Goal: Information Seeking & Learning: Compare options

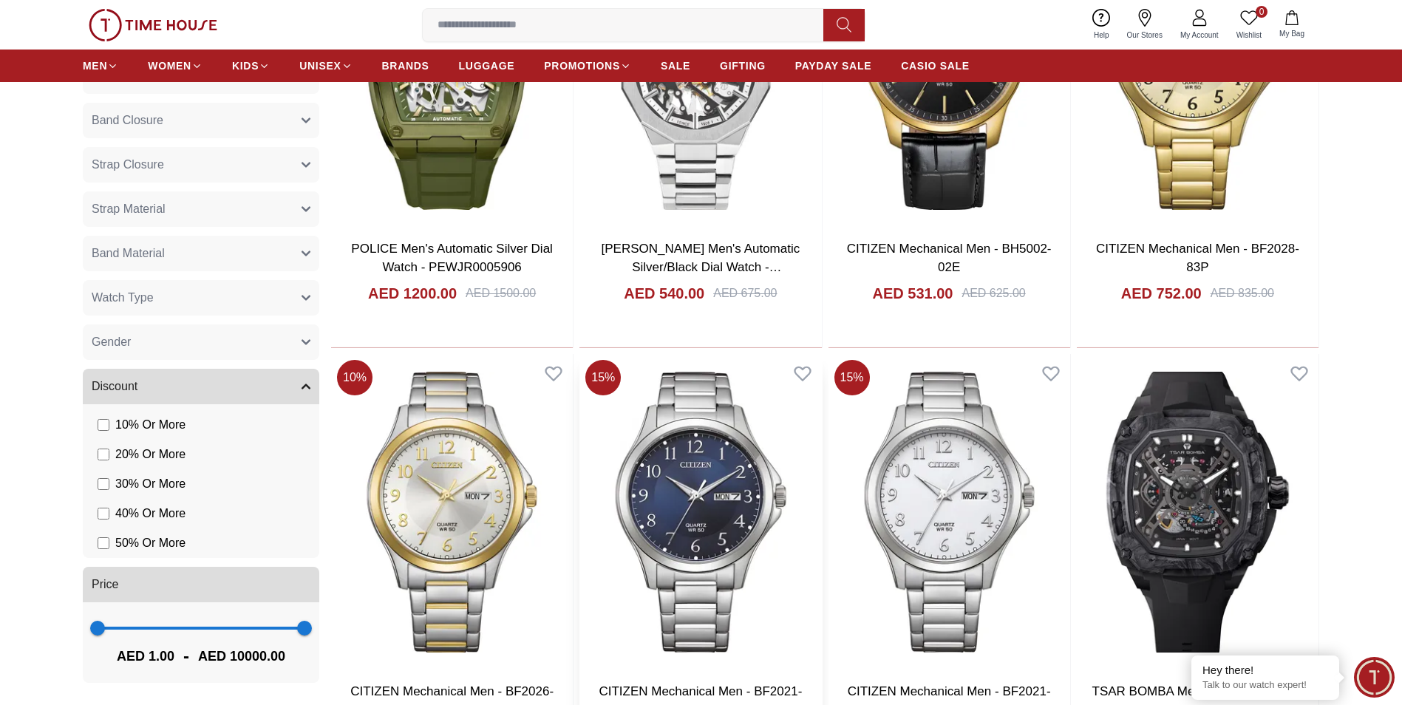
scroll to position [517, 0]
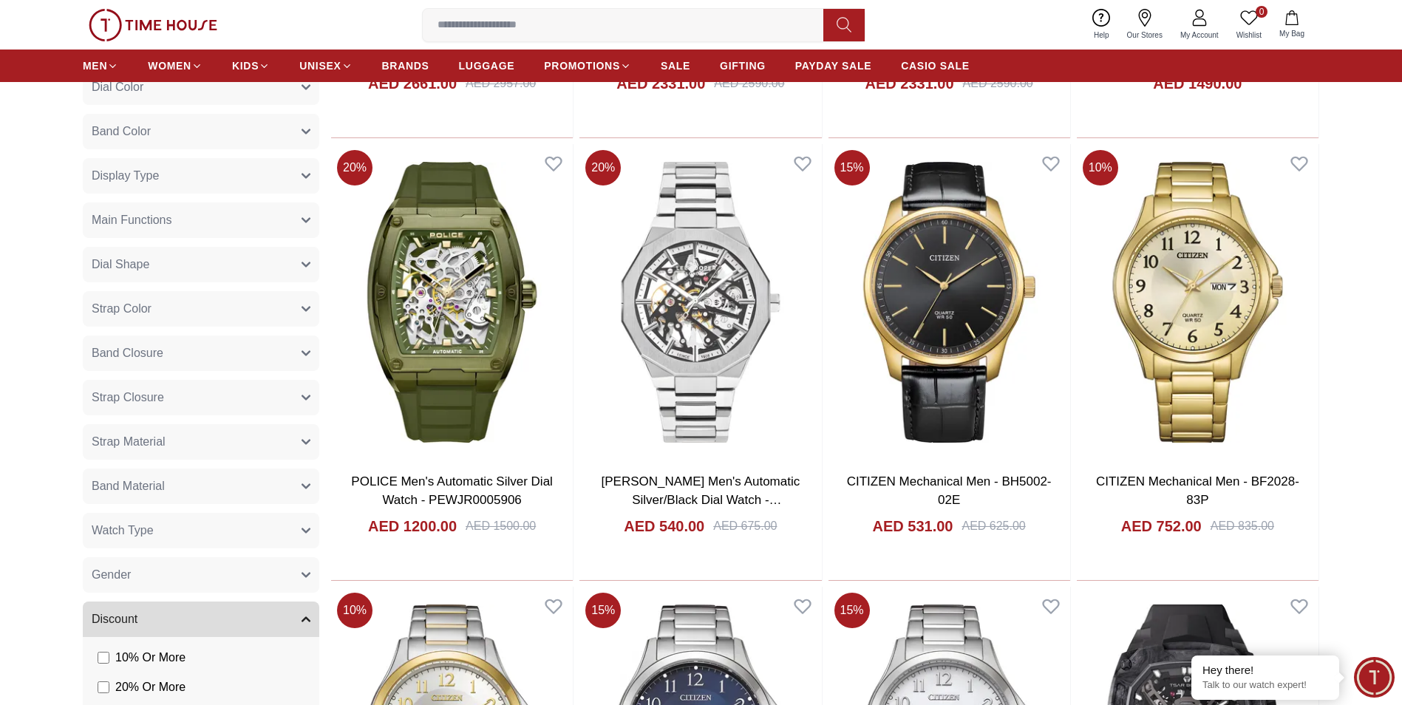
click at [564, 18] on input at bounding box center [629, 25] width 412 height 30
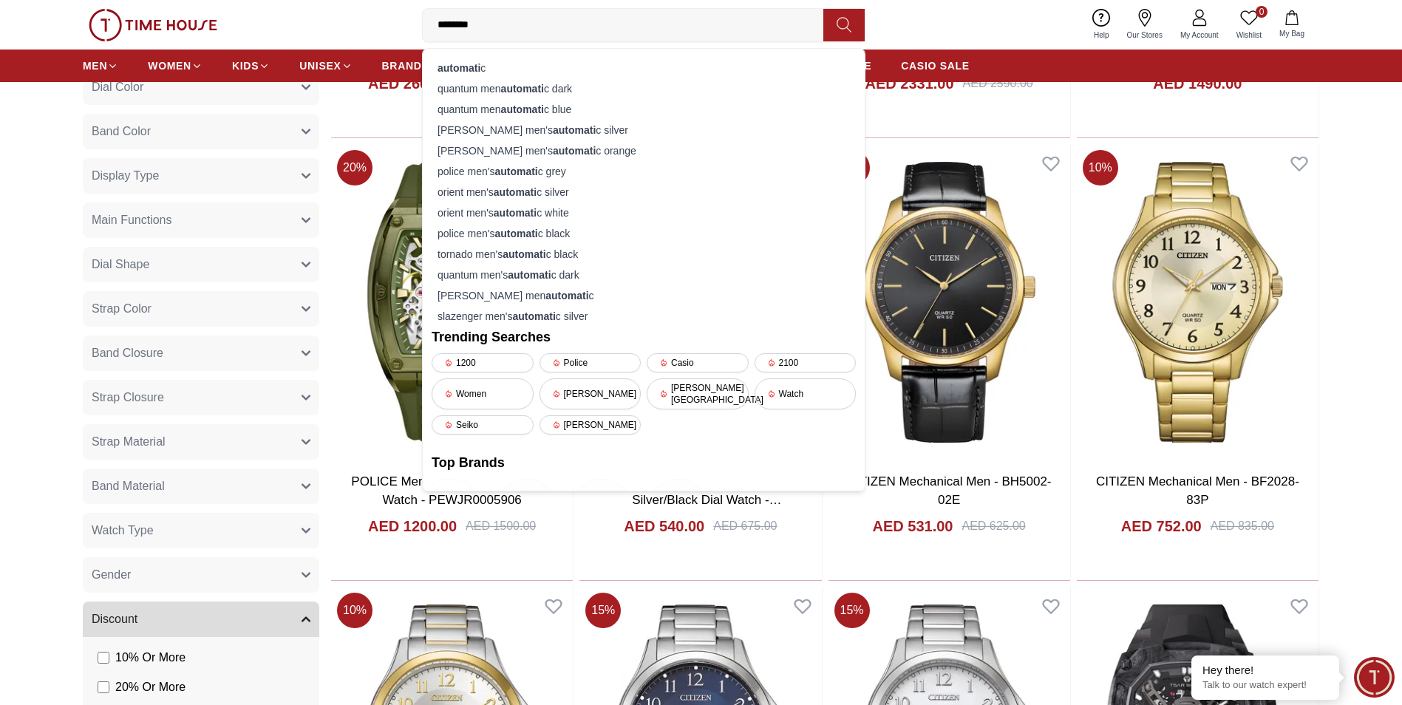
type input "*********"
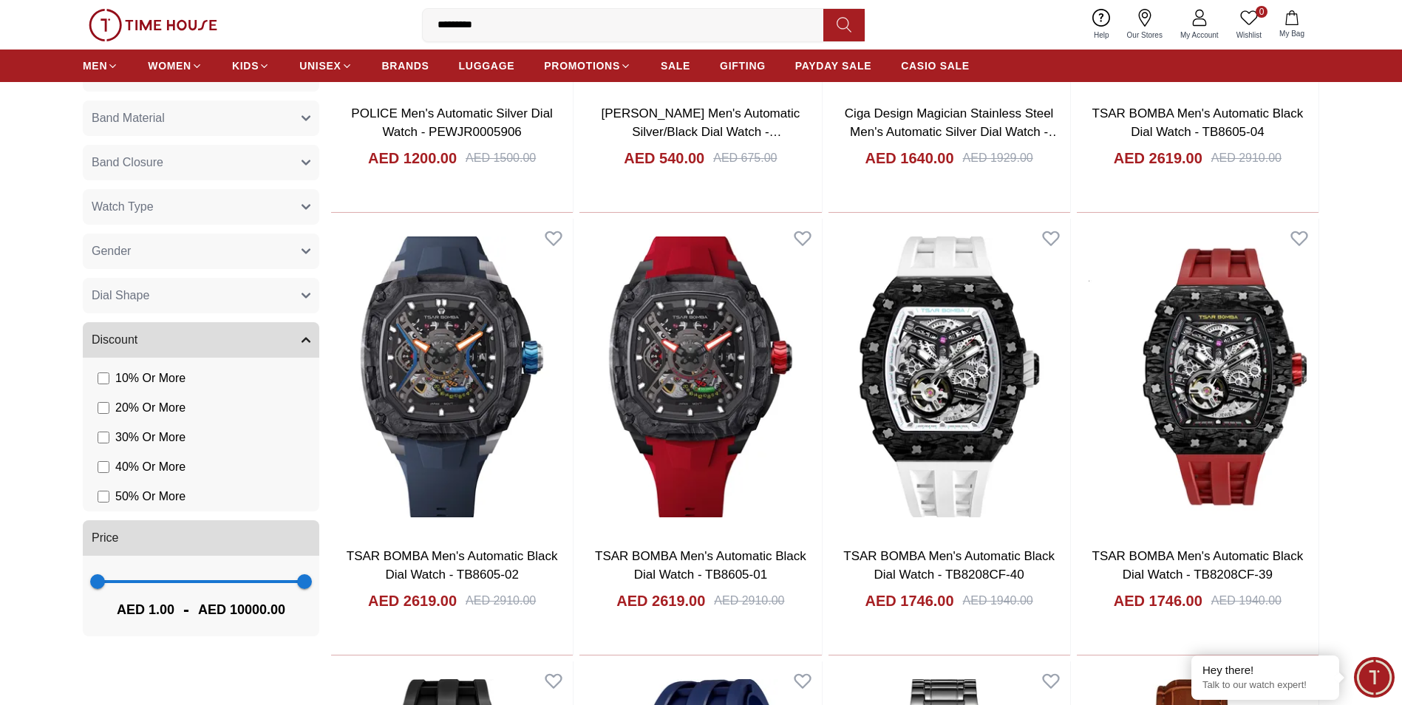
scroll to position [665, 0]
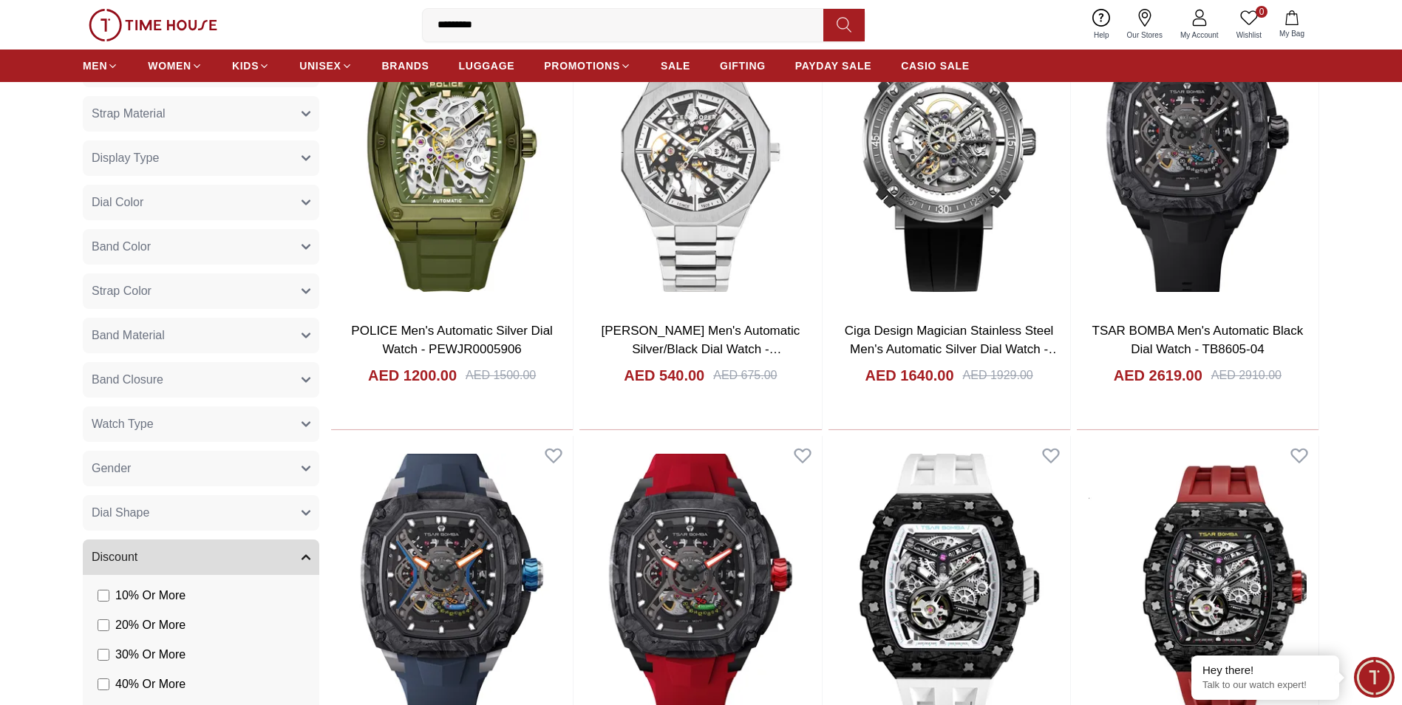
click at [199, 469] on button "Gender" at bounding box center [201, 468] width 236 height 35
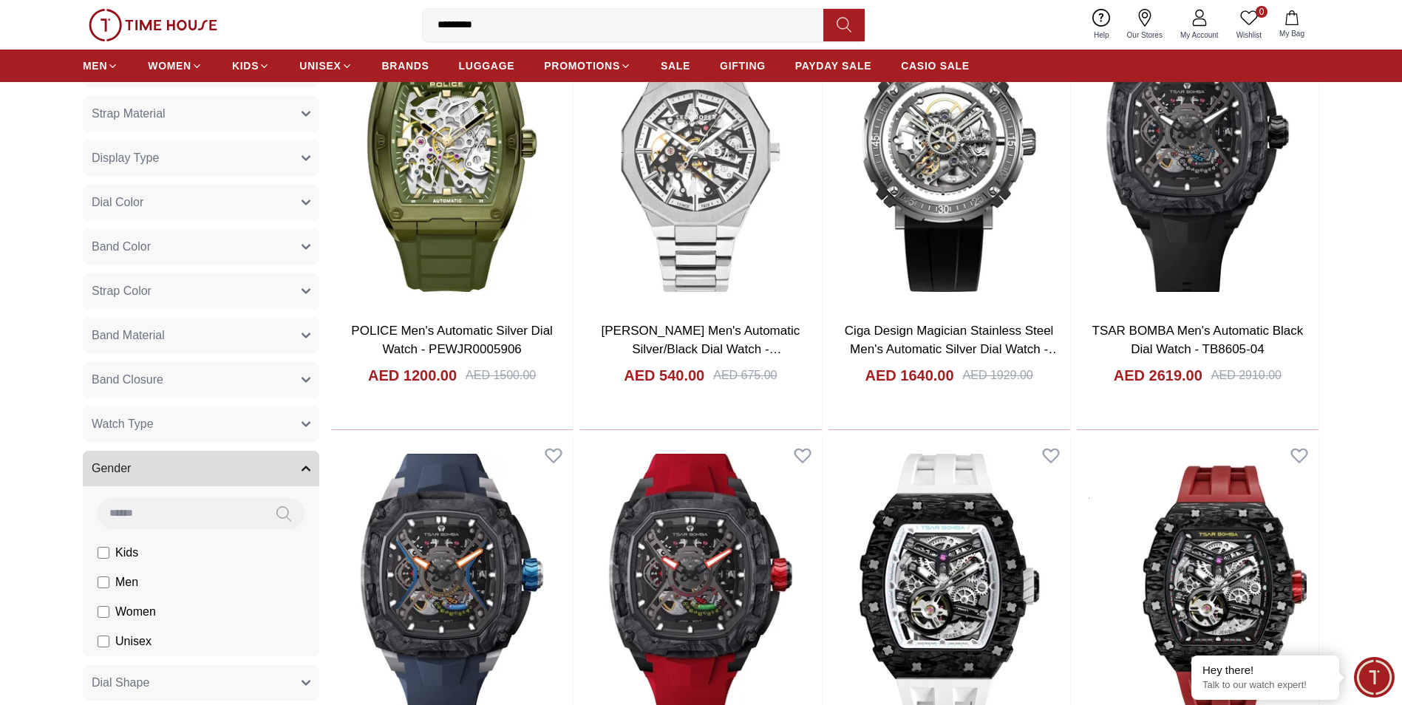
click at [110, 588] on label "Men" at bounding box center [118, 582] width 41 height 18
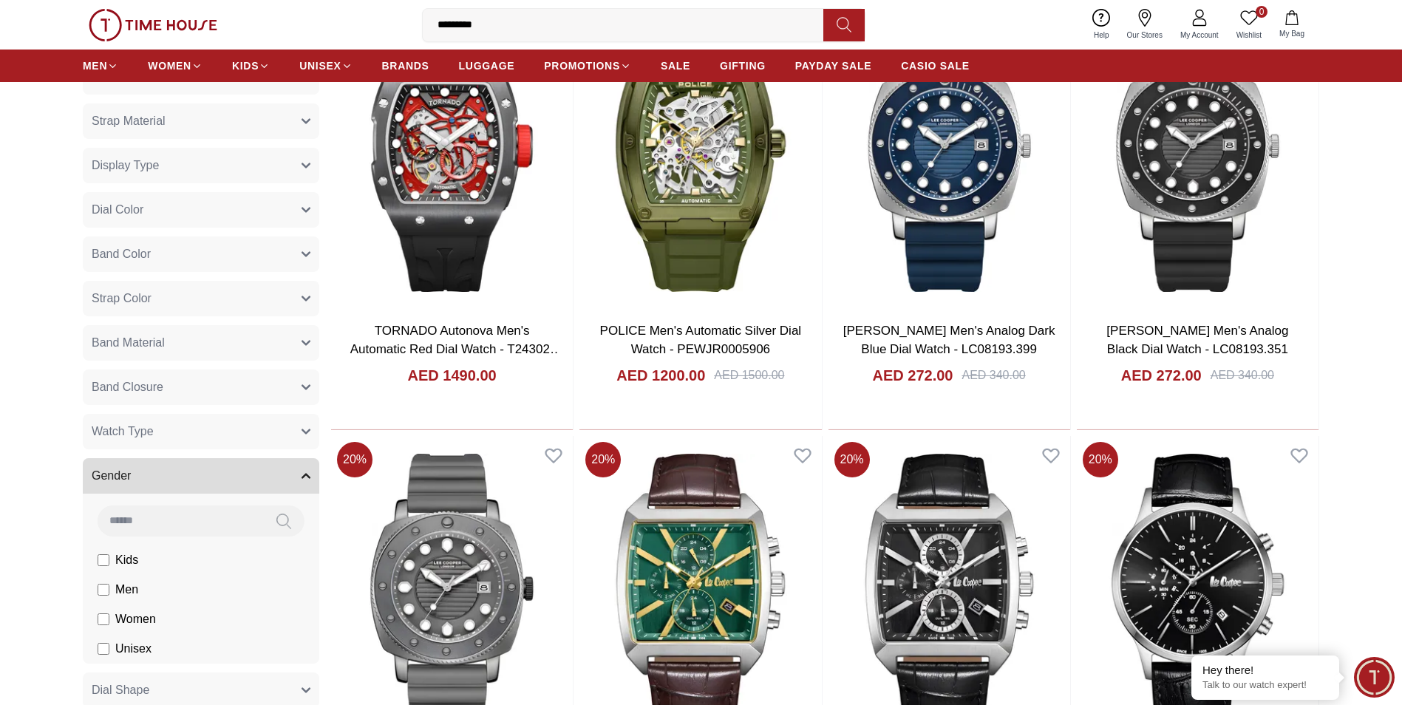
scroll to position [672, 0]
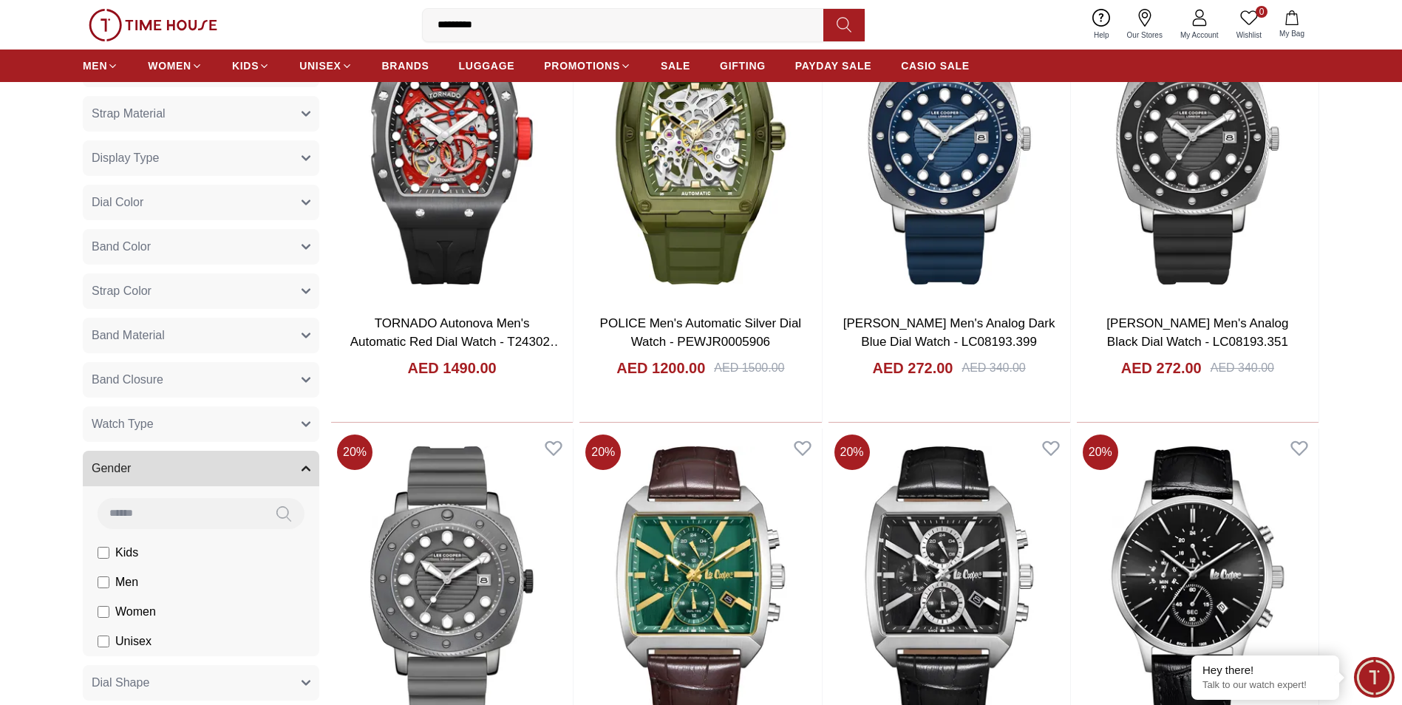
click at [226, 422] on button "Watch Type" at bounding box center [201, 423] width 236 height 35
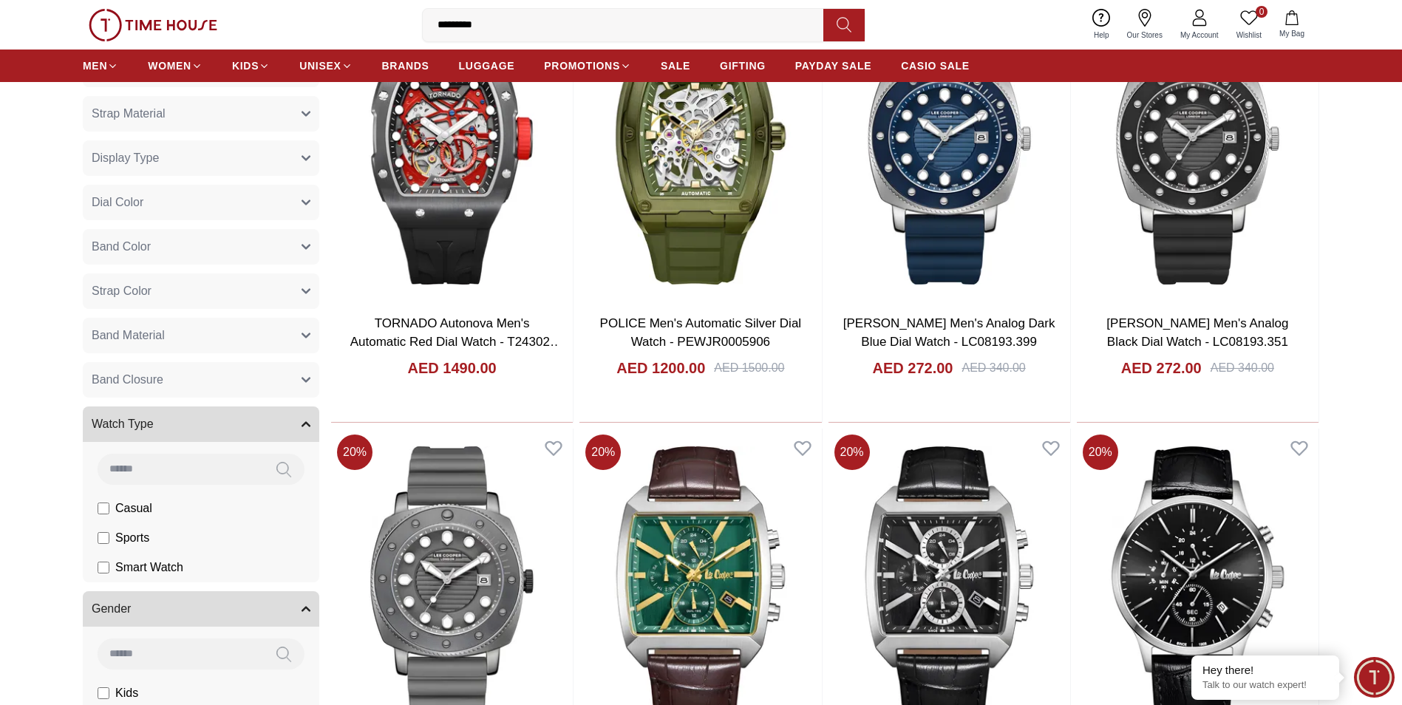
click at [115, 510] on label "Casual" at bounding box center [125, 509] width 55 height 18
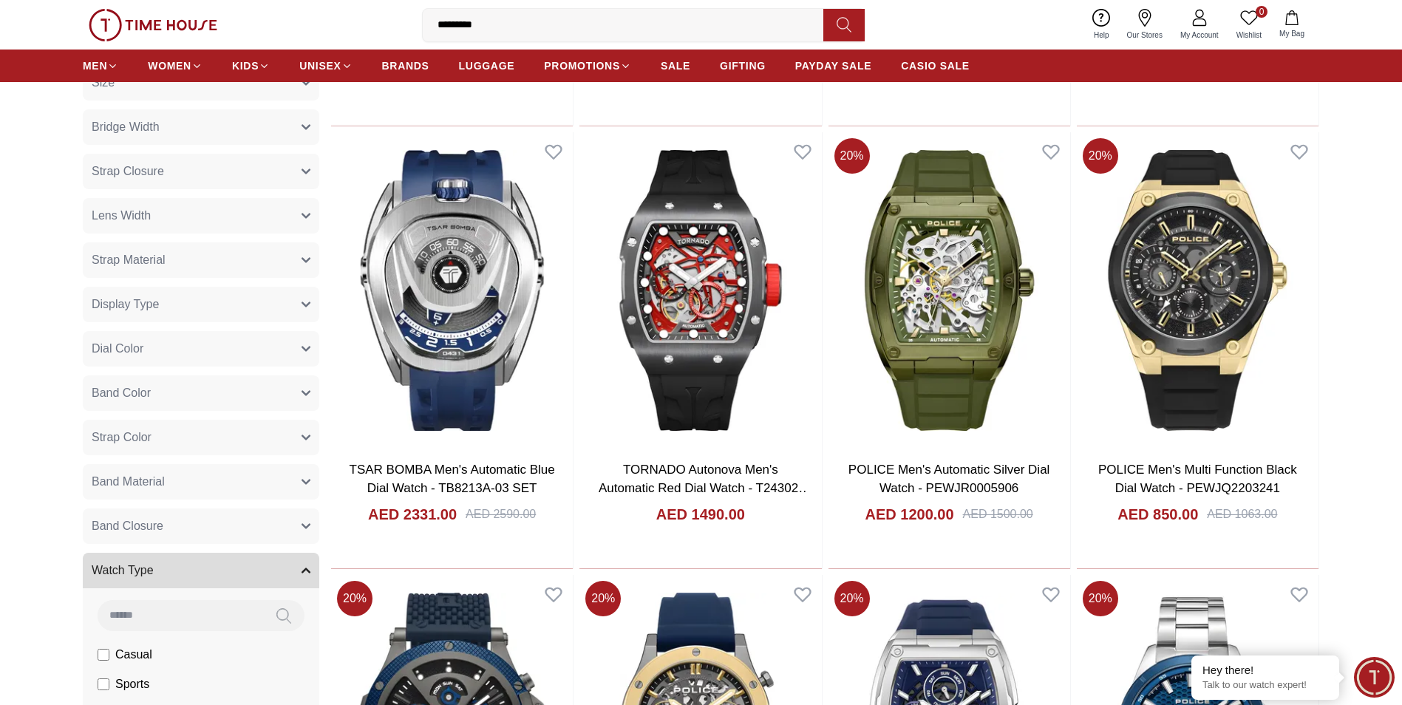
scroll to position [525, 0]
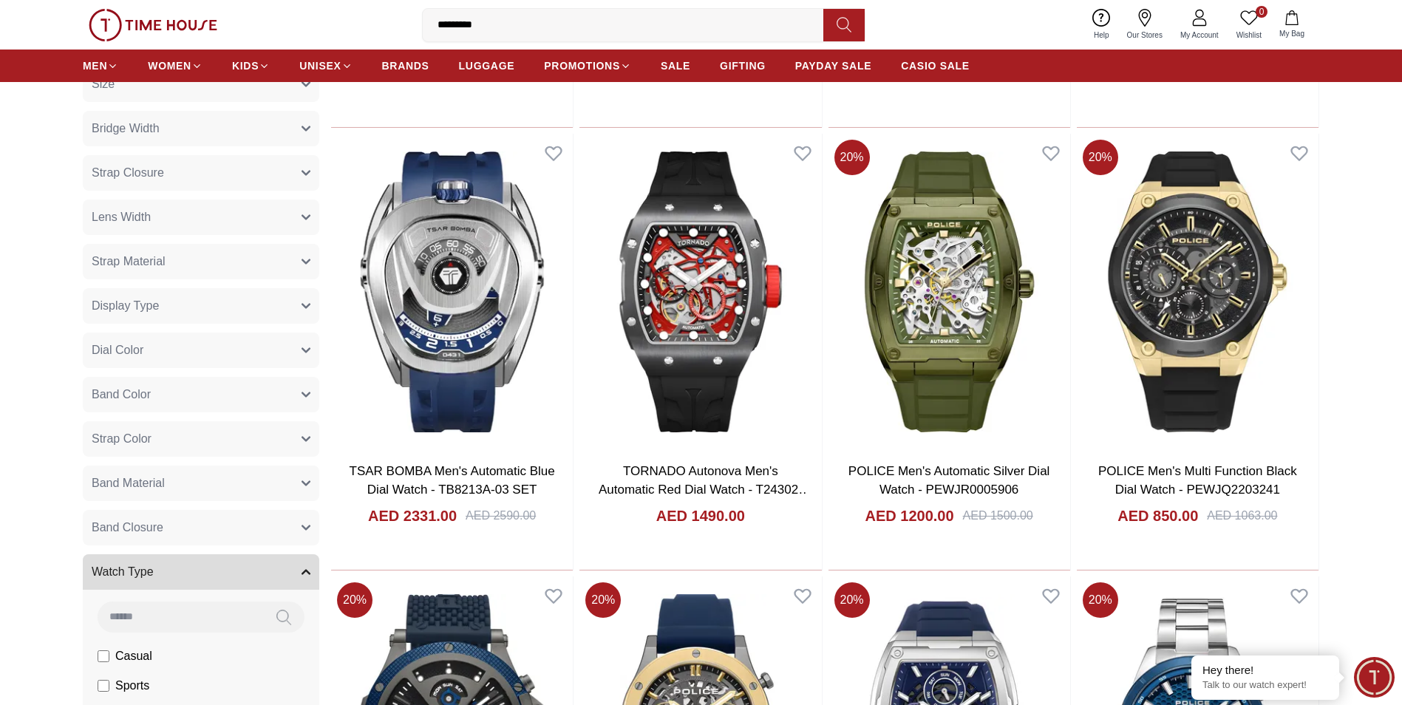
click at [192, 344] on button "Dial Color" at bounding box center [201, 350] width 236 height 35
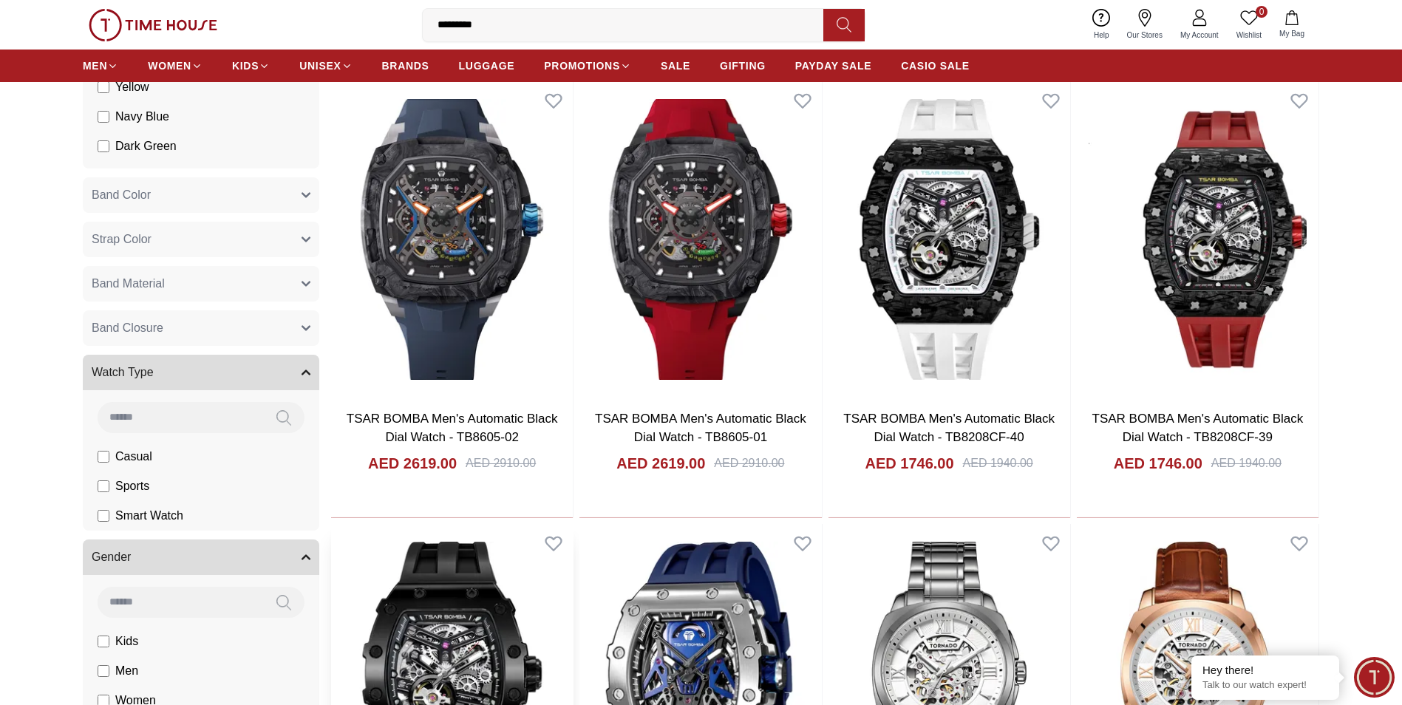
scroll to position [968, 0]
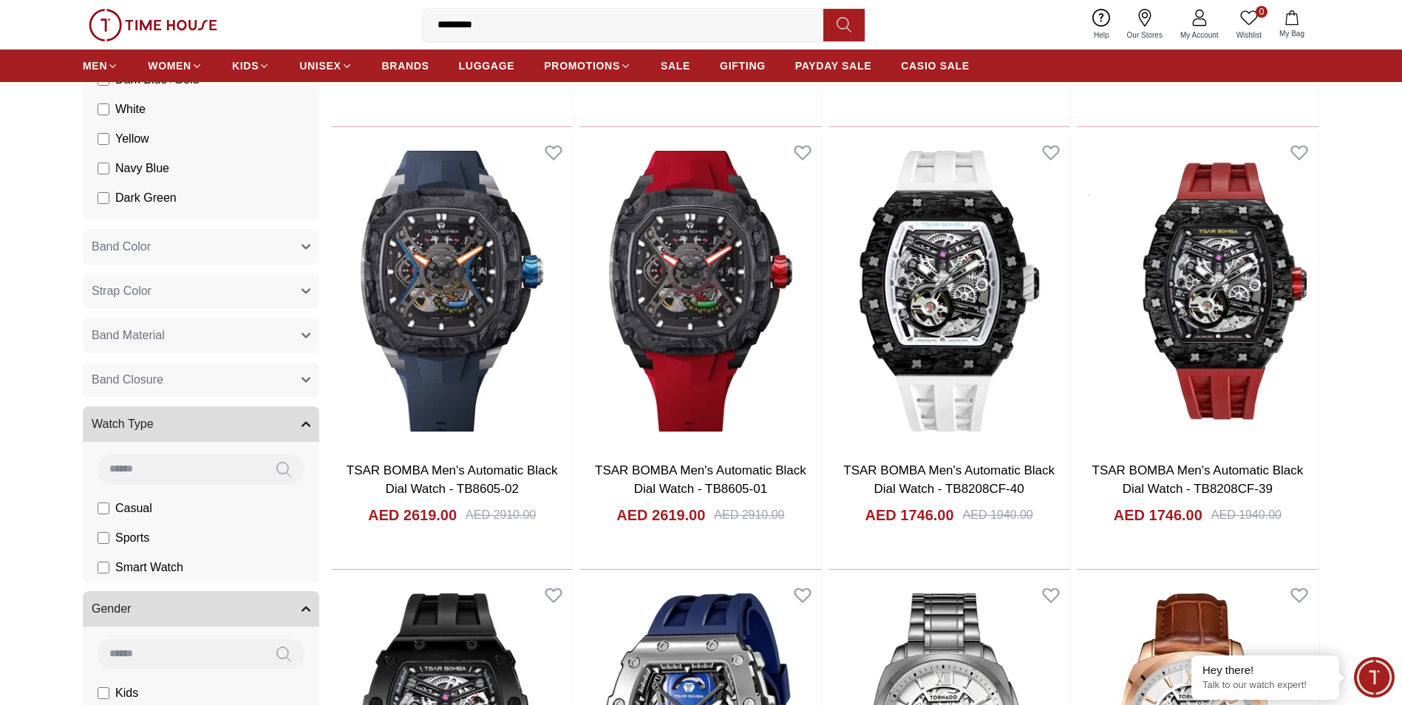
click at [222, 287] on button "Strap Color" at bounding box center [201, 290] width 236 height 35
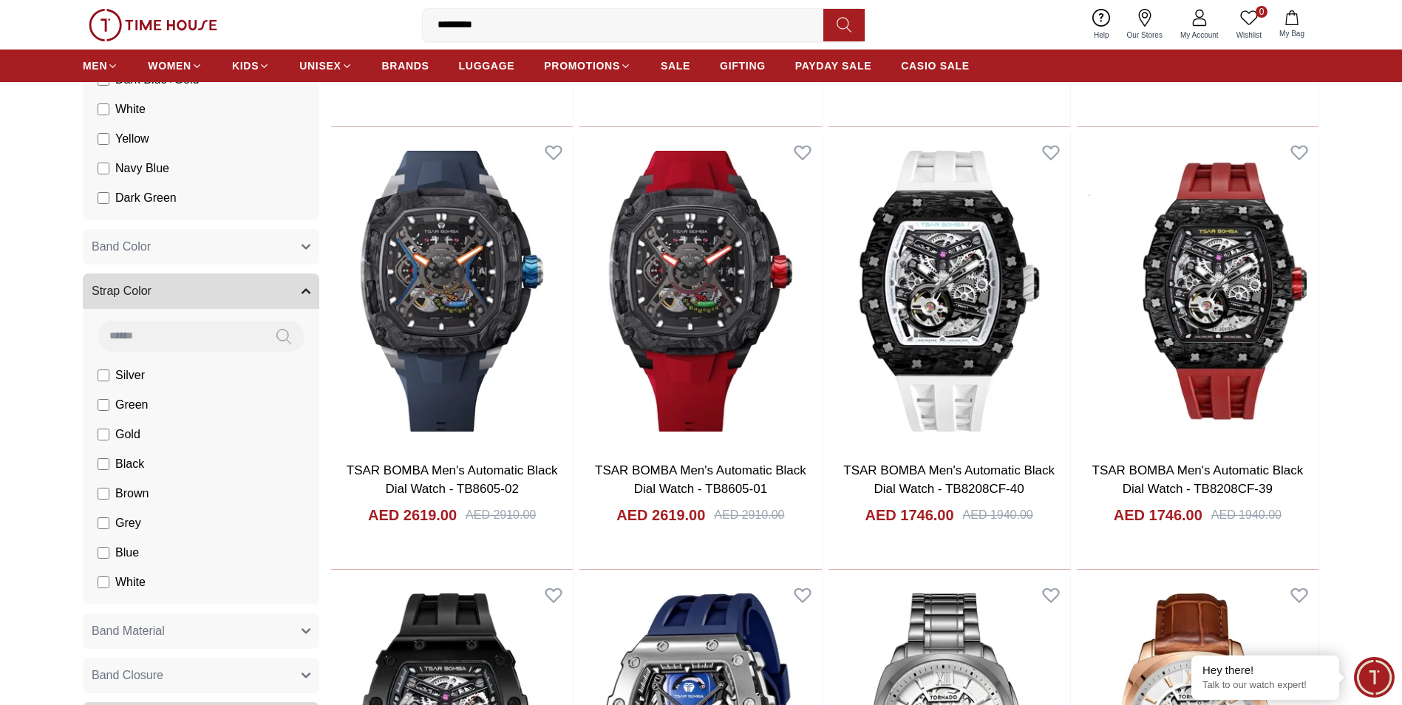
click at [222, 287] on button "Strap Color" at bounding box center [201, 290] width 236 height 35
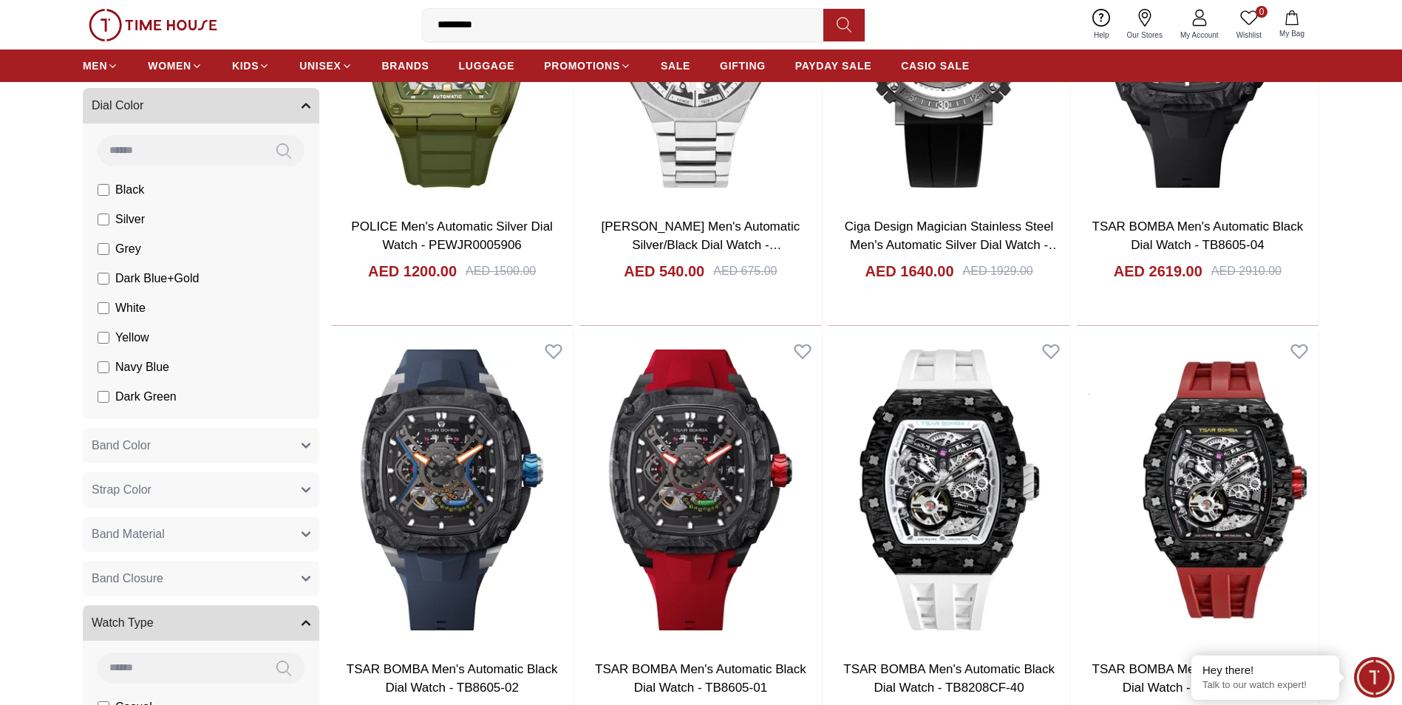
scroll to position [672, 0]
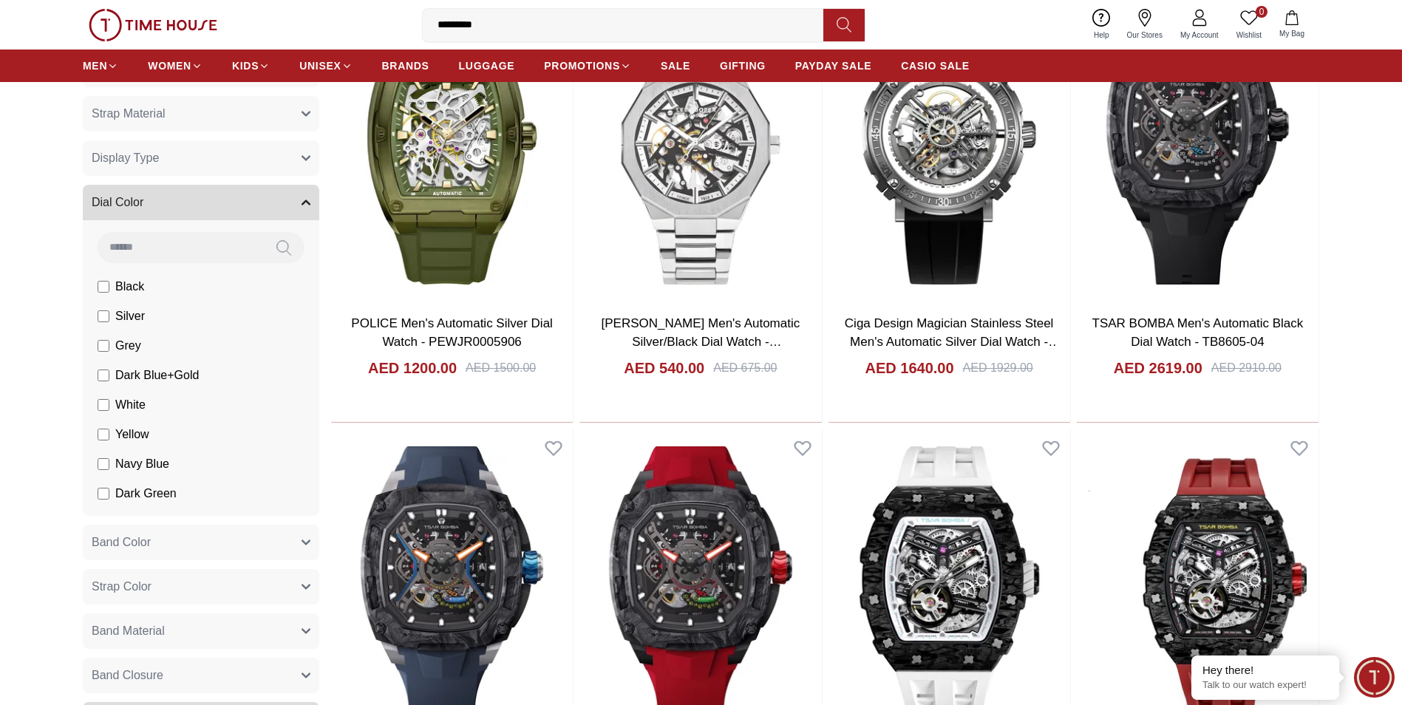
click at [123, 469] on span "Navy Blue" at bounding box center [142, 464] width 54 height 18
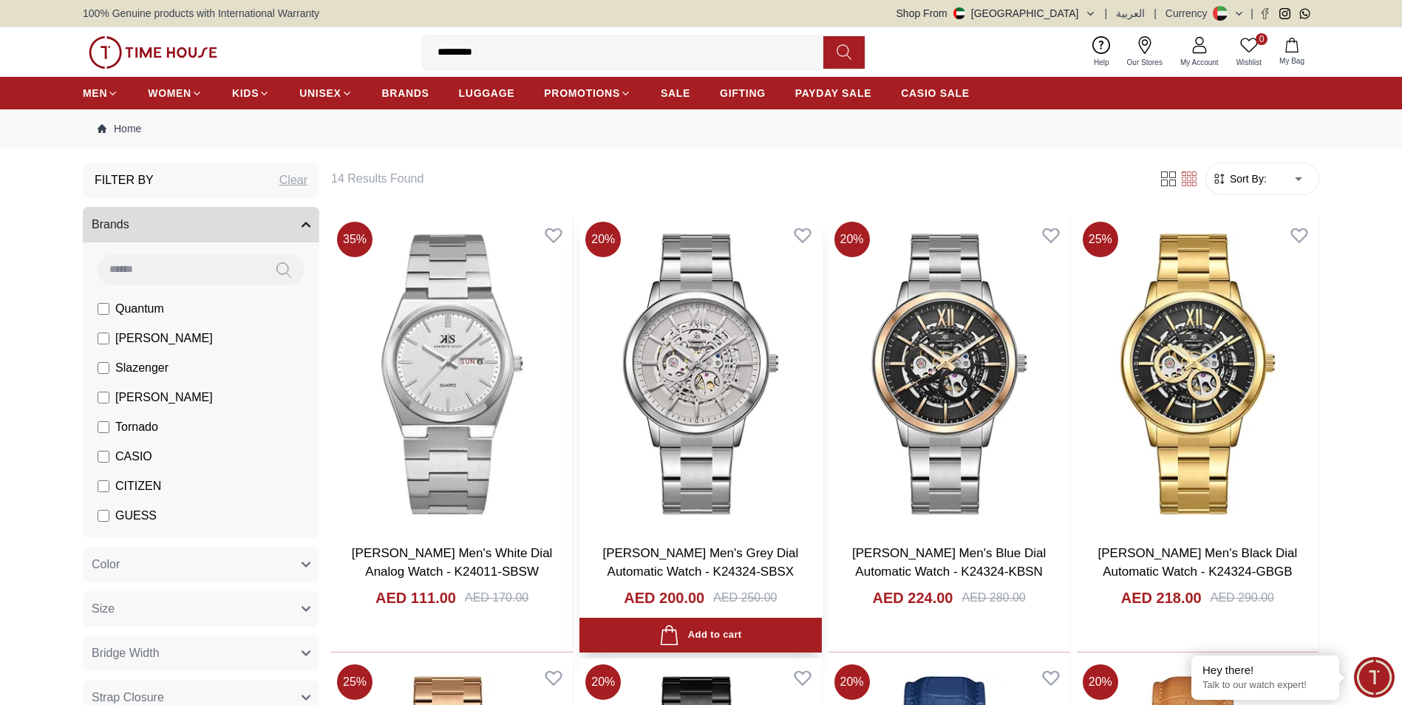
click at [689, 550] on link "[PERSON_NAME] Men's Grey Dial Automatic Watch - K24324-SBSX" at bounding box center [700, 562] width 196 height 33
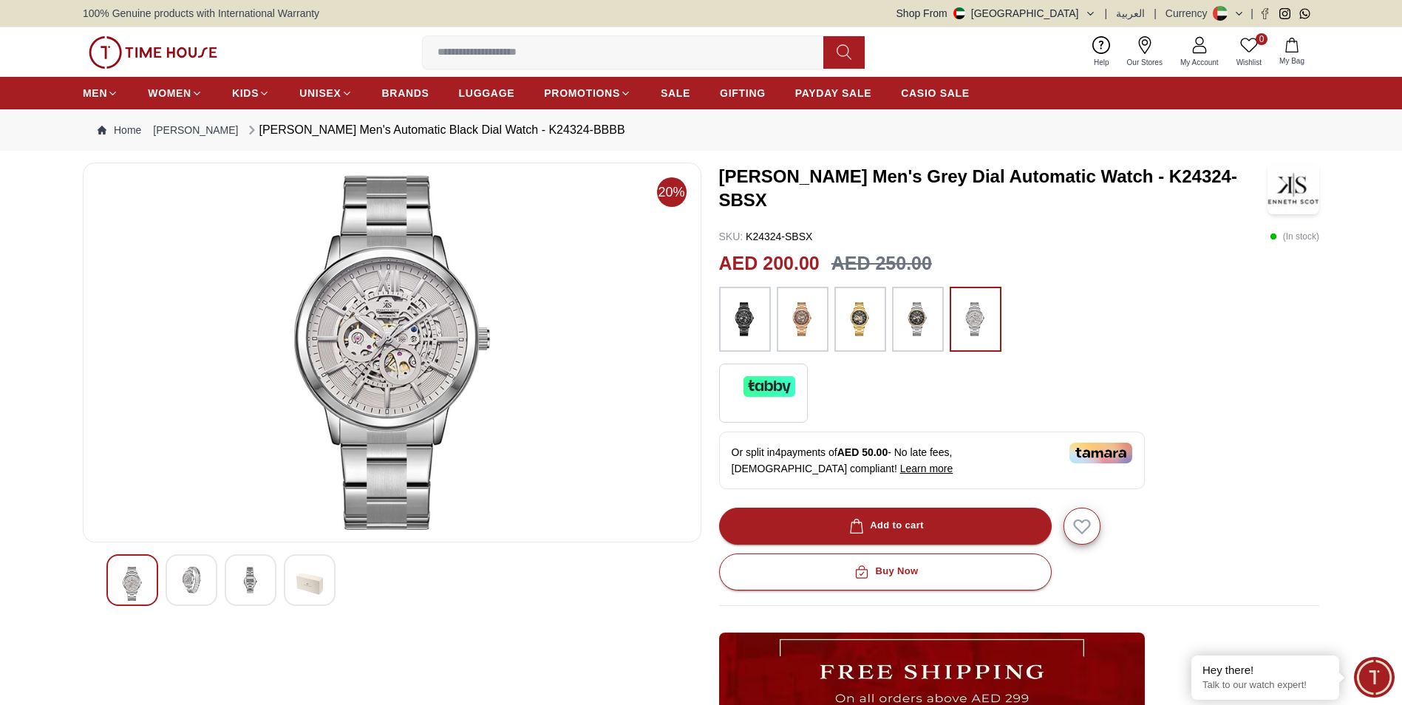
click at [924, 310] on img at bounding box center [917, 319] width 37 height 50
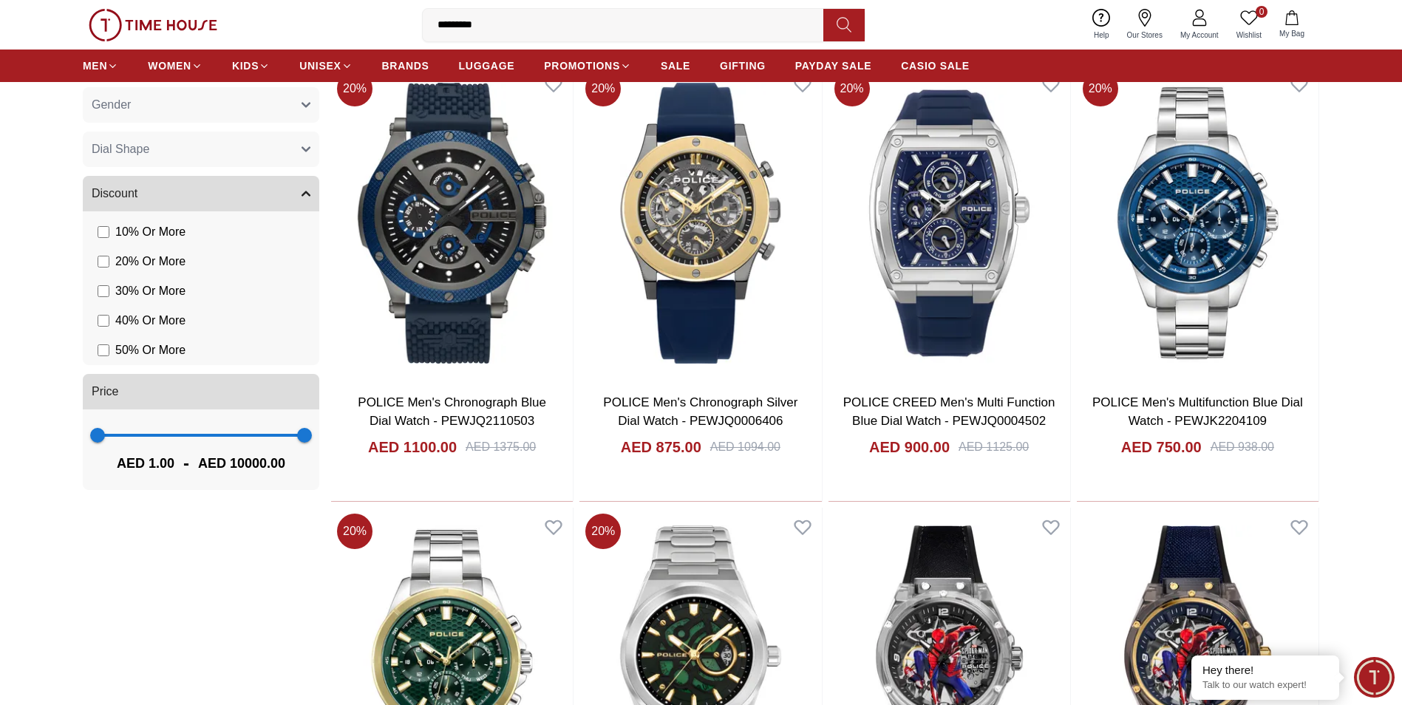
scroll to position [1035, 0]
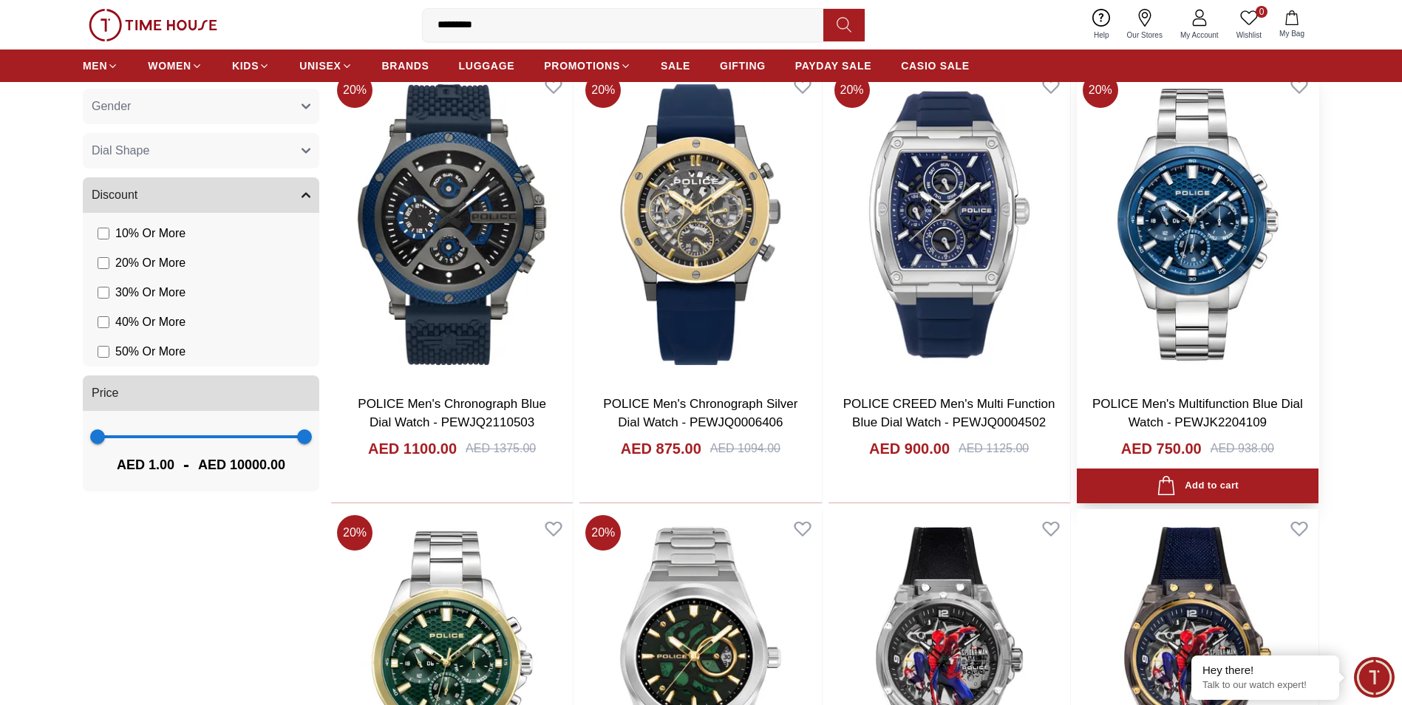
click at [1148, 416] on link "POLICE Men's Multifunction Blue Dial Watch - PEWJK2204109" at bounding box center [1197, 413] width 211 height 33
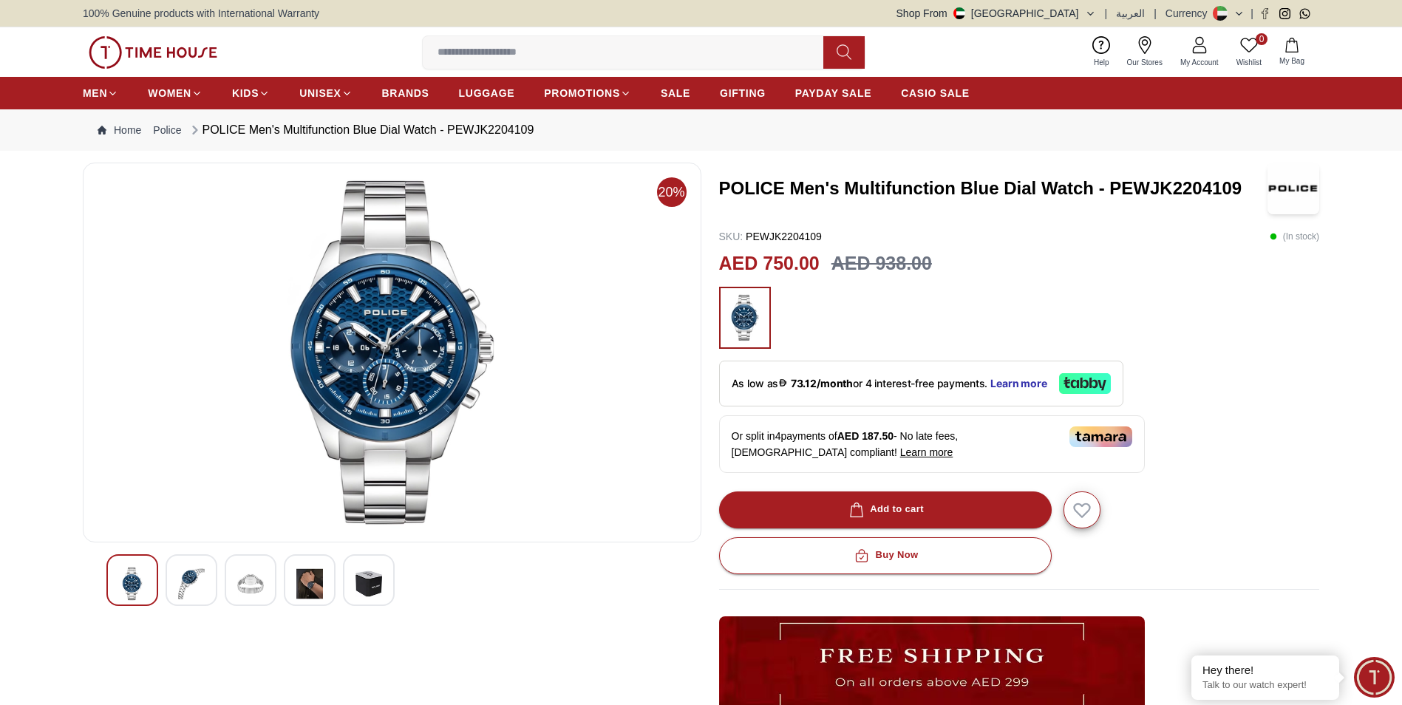
click at [208, 578] on div at bounding box center [192, 580] width 52 height 52
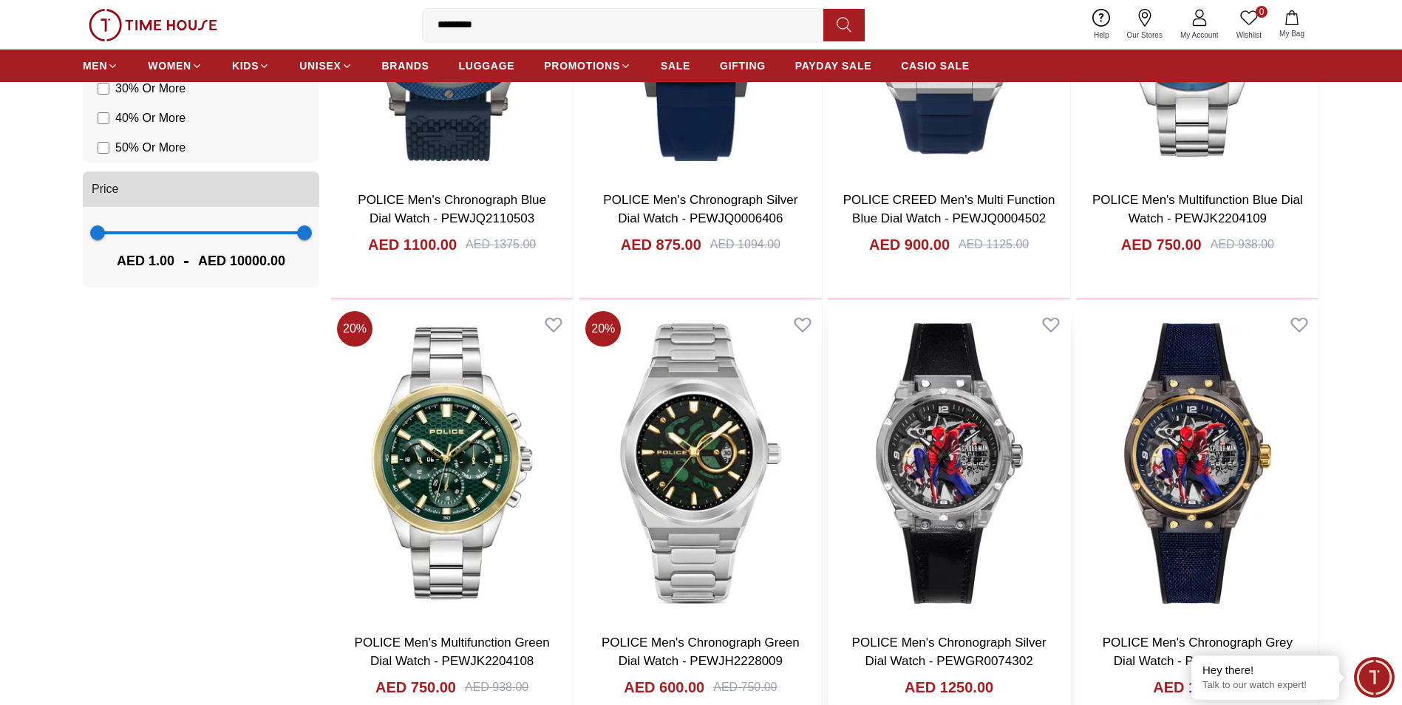
scroll to position [1404, 0]
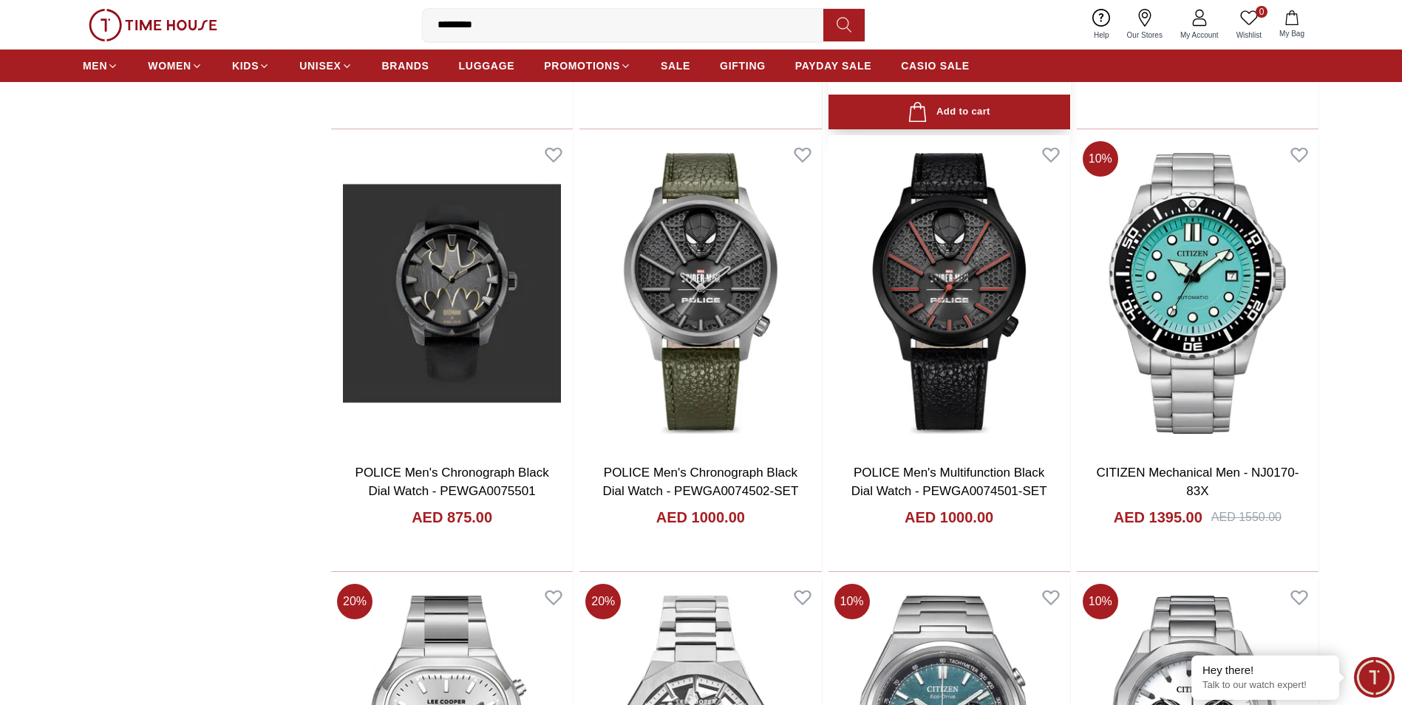
scroll to position [3917, 0]
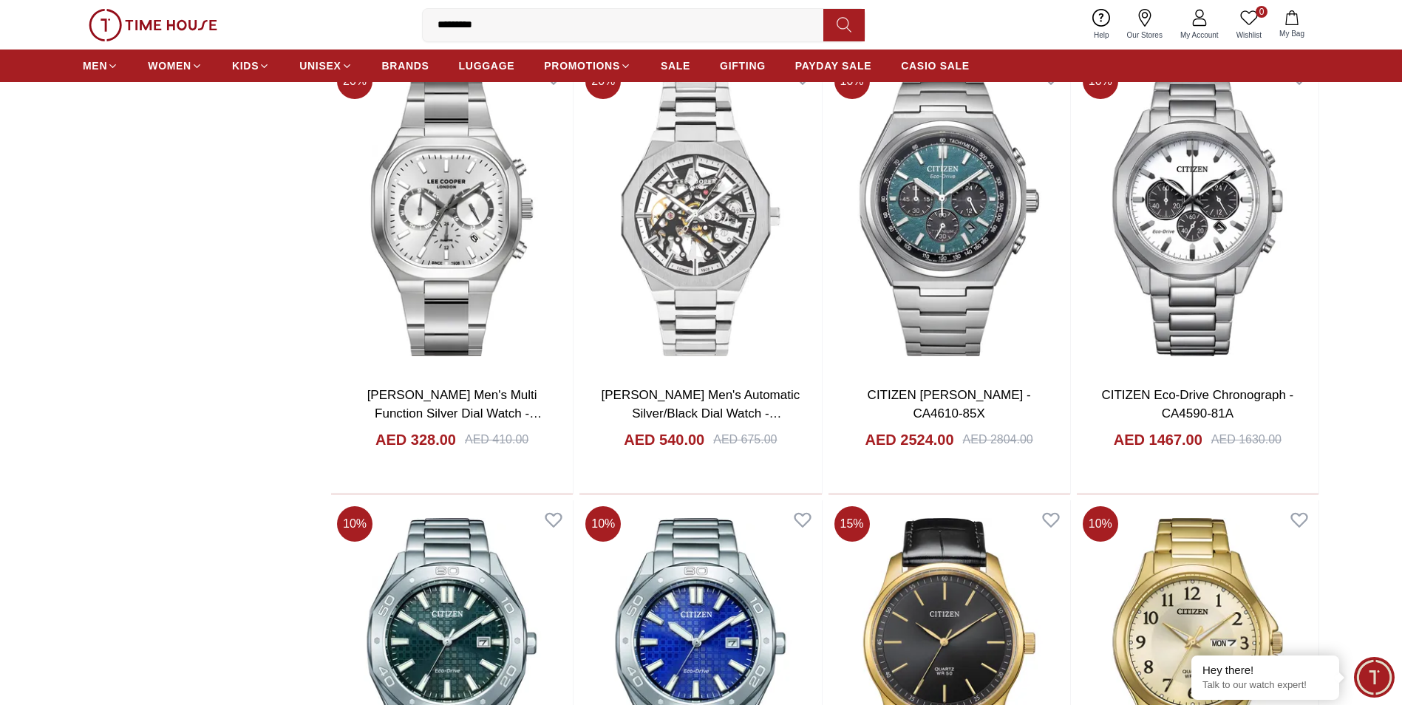
scroll to position [4138, 0]
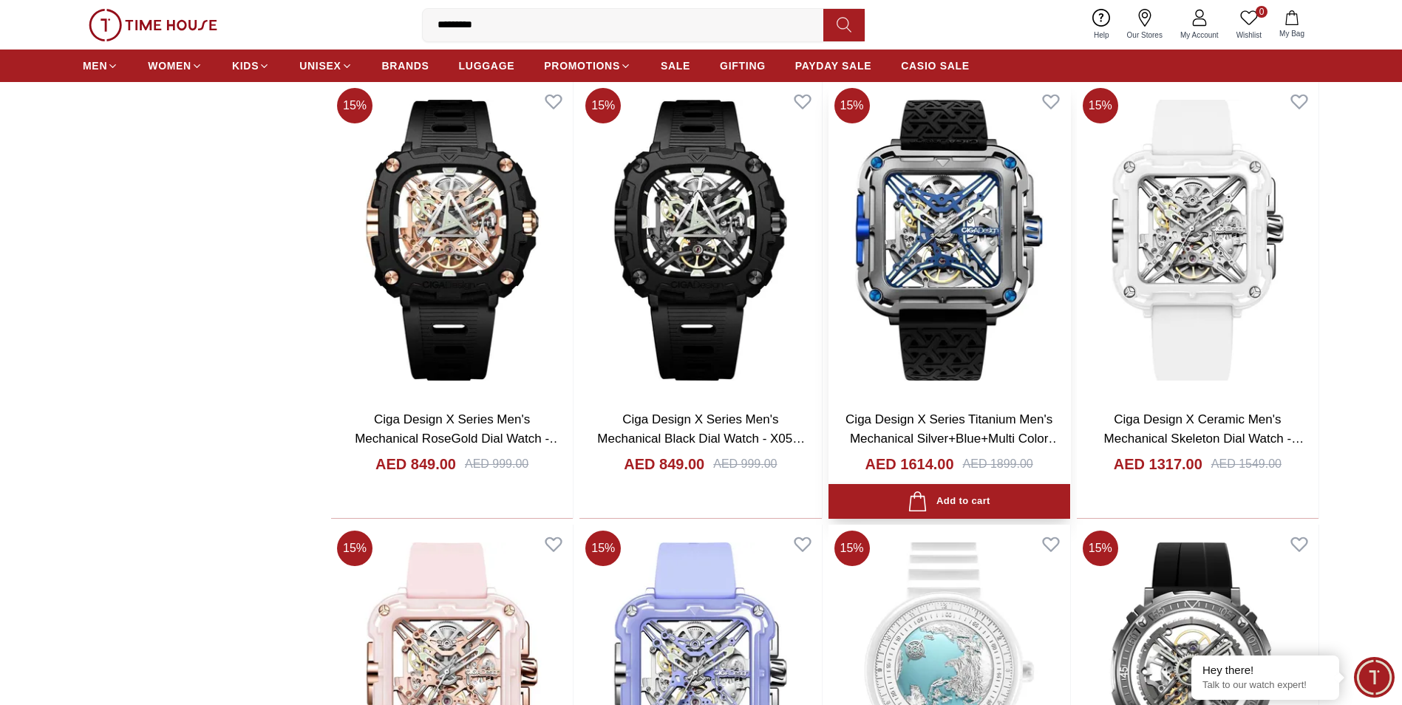
scroll to position [6946, 0]
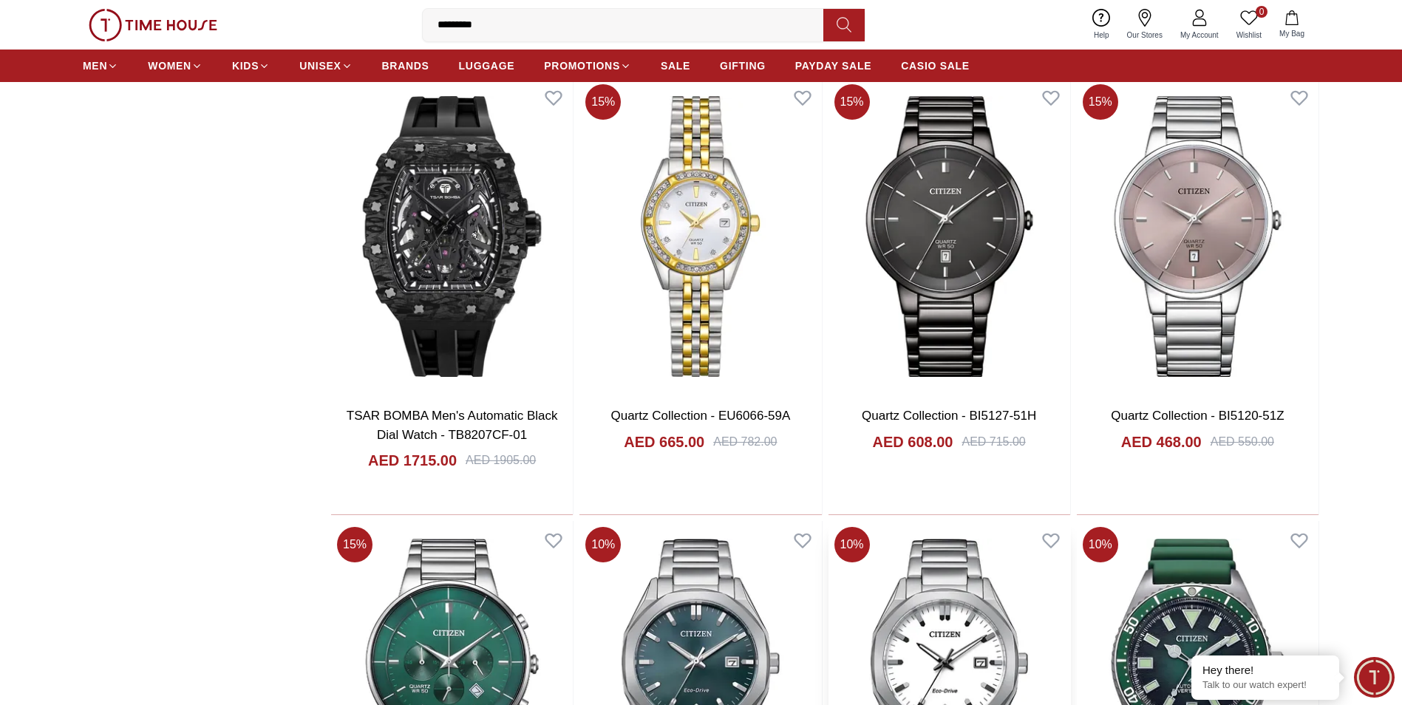
scroll to position [10567, 0]
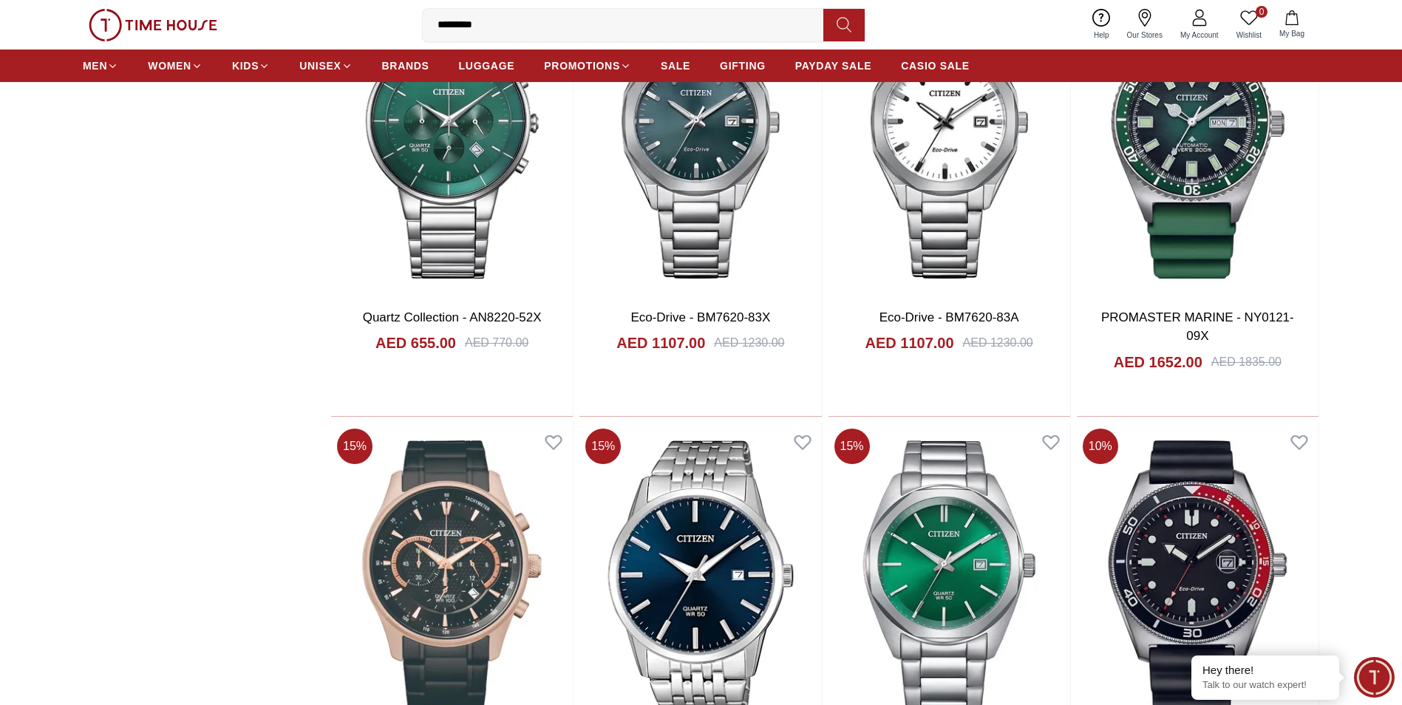
scroll to position [10567, 0]
